Goal: Information Seeking & Learning: Learn about a topic

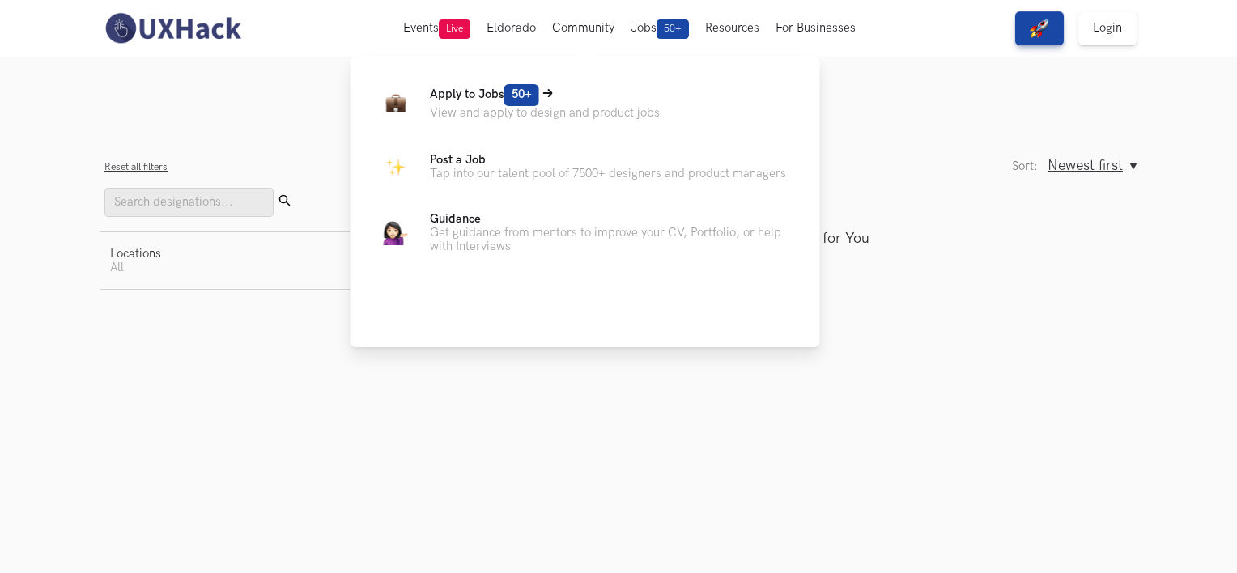
click at [483, 109] on p "View and apply to design and product jobs" at bounding box center [545, 113] width 230 height 14
